Goal: Task Accomplishment & Management: Manage account settings

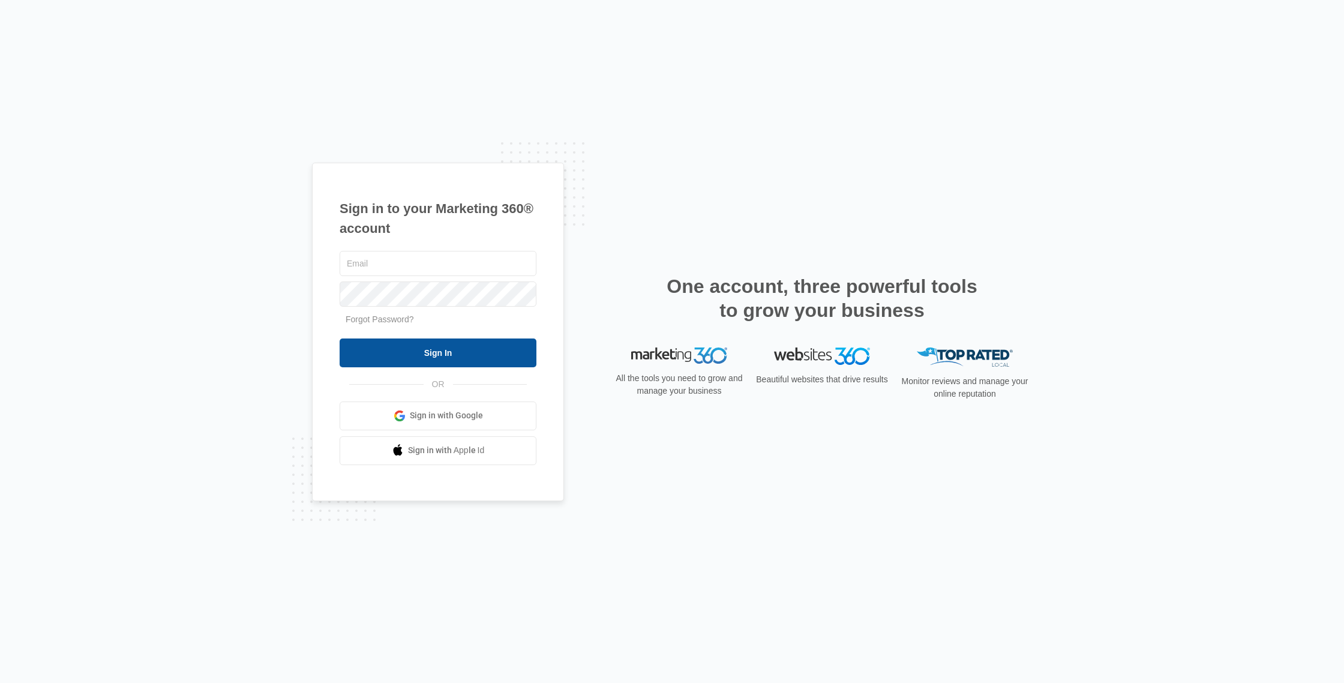
type input "[EMAIL_ADDRESS][DOMAIN_NAME]"
click at [477, 361] on input "Sign In" at bounding box center [438, 352] width 197 height 29
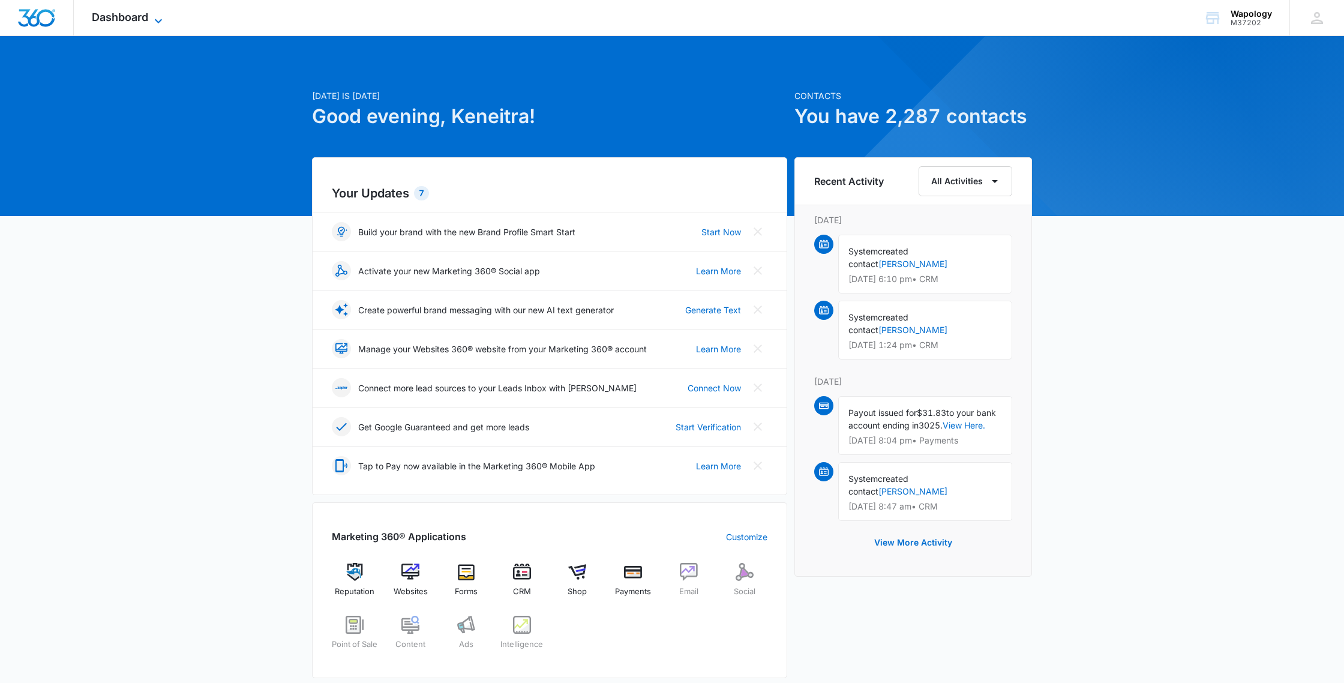
click at [143, 16] on span "Dashboard" at bounding box center [120, 17] width 56 height 13
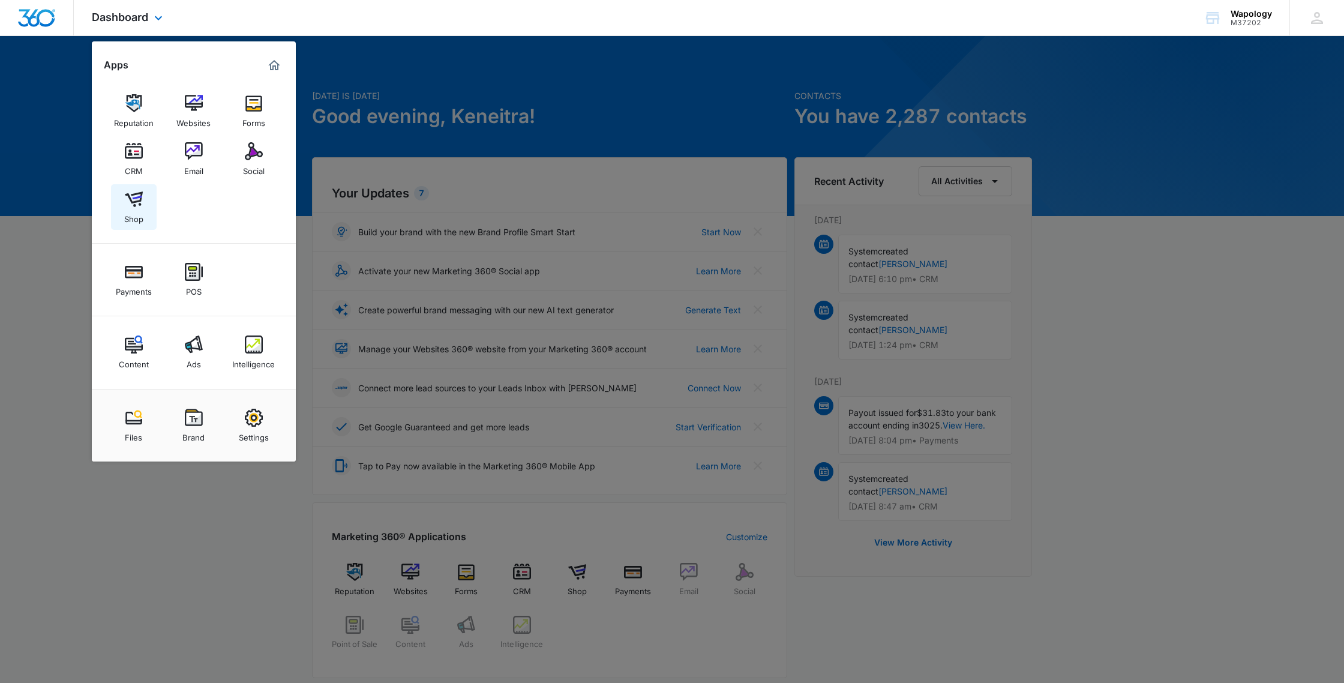
click at [138, 200] on img at bounding box center [134, 199] width 18 height 18
